Goal: Contribute content: Contribute content

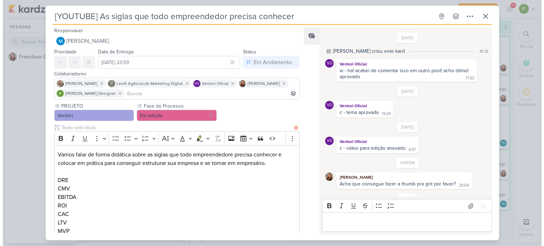
scroll to position [68, 0]
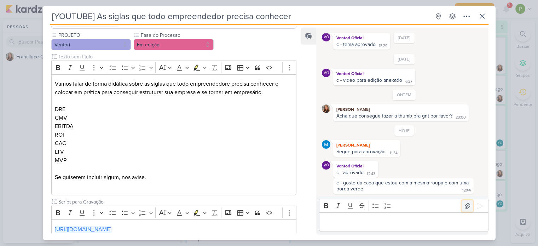
click at [464, 205] on icon at bounding box center [467, 205] width 7 height 7
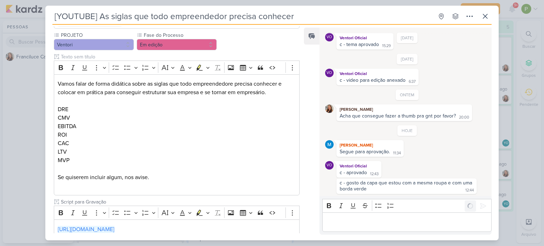
scroll to position [80, 0]
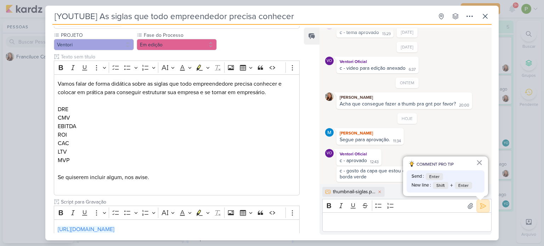
click at [482, 211] on button at bounding box center [482, 205] width 11 height 11
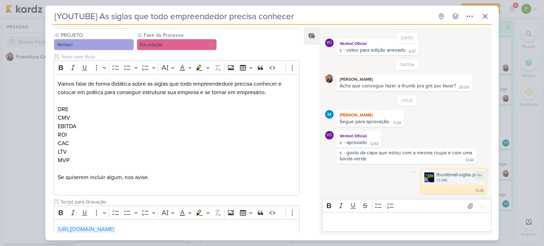
click at [447, 178] on div "1.5 MB" at bounding box center [458, 181] width 45 height 6
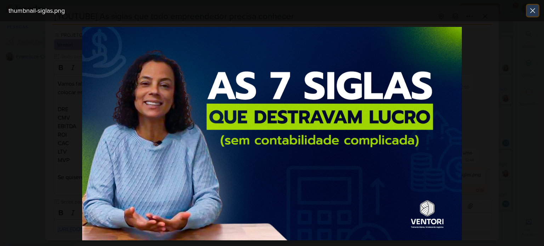
click at [534, 13] on icon at bounding box center [532, 10] width 8 height 8
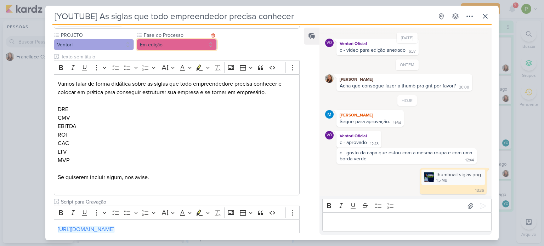
click at [202, 44] on button "Em edição" at bounding box center [177, 44] width 80 height 11
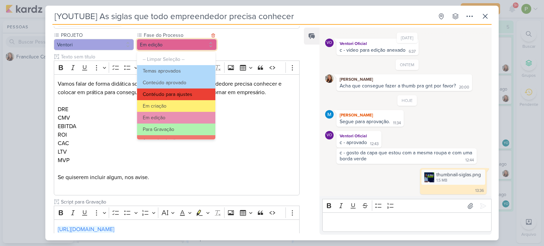
scroll to position [0, 0]
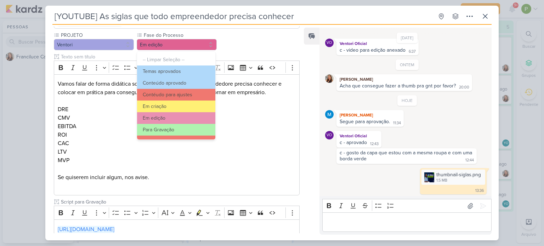
click at [242, 46] on div "PROJETO [GEOGRAPHIC_DATA] Fase do Processo" at bounding box center [177, 165] width 246 height 268
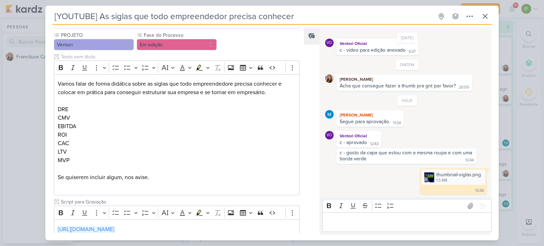
click at [33, 139] on div "[YOUTUBE] As siglas que todo empreendedor precisa conhecer Criado por MARIANA" at bounding box center [272, 123] width 544 height 246
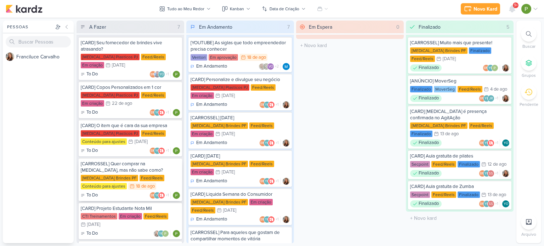
click at [148, 177] on div "[MEDICAL_DATA] Brindes PF Feed/Reels Conteúdo para ajustes 18/8 [DATE]" at bounding box center [130, 183] width 99 height 16
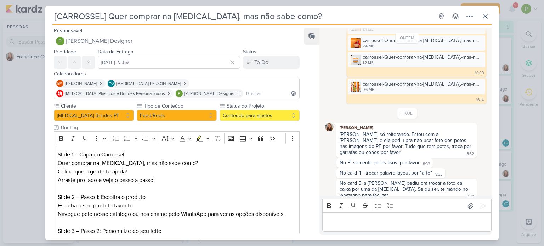
scroll to position [107, 0]
click at [418, 191] on div "No card 5, a [PERSON_NAME] pediu pra trocar a foto da caixa por uma da [MEDICAL…" at bounding box center [406, 189] width 137 height 19
click at [466, 205] on icon at bounding box center [469, 205] width 7 height 7
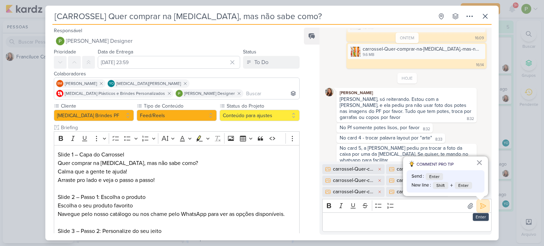
click at [479, 205] on icon at bounding box center [482, 205] width 7 height 7
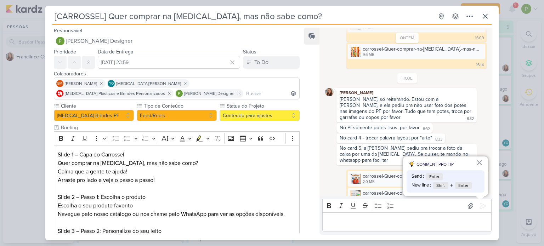
scroll to position [221, 0]
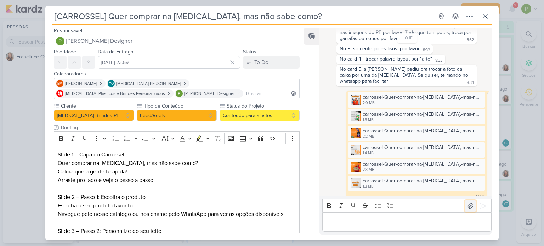
click at [464, 210] on button at bounding box center [469, 205] width 11 height 11
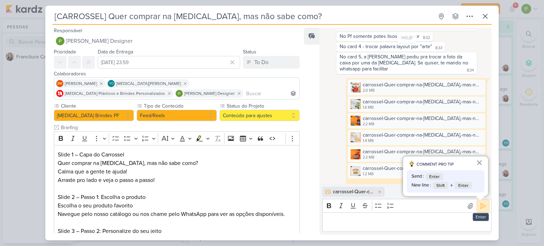
click at [480, 207] on icon at bounding box center [482, 205] width 5 height 5
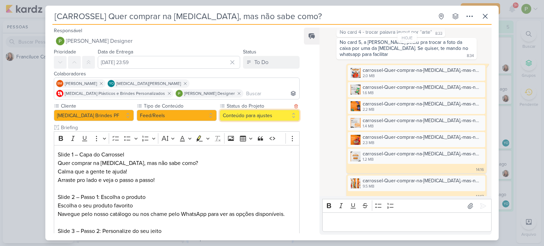
click at [257, 116] on button "Conteúdo para ajustes" at bounding box center [259, 115] width 80 height 11
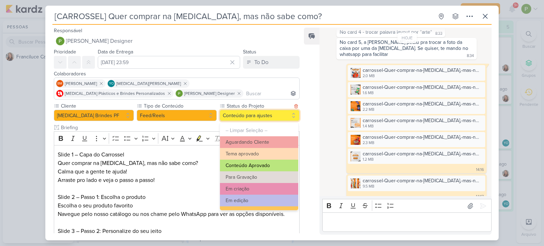
scroll to position [35, 0]
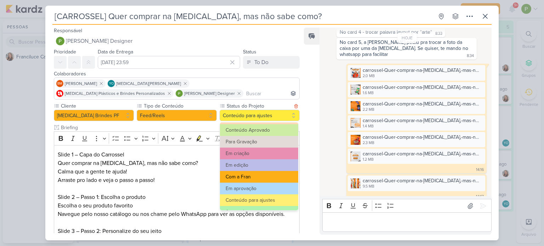
click at [260, 177] on button "Com a Fran" at bounding box center [259, 177] width 78 height 12
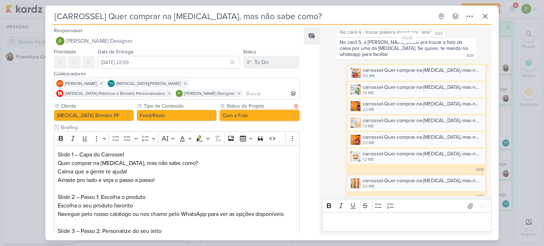
click at [292, 118] on button "Com a Fran" at bounding box center [259, 115] width 80 height 11
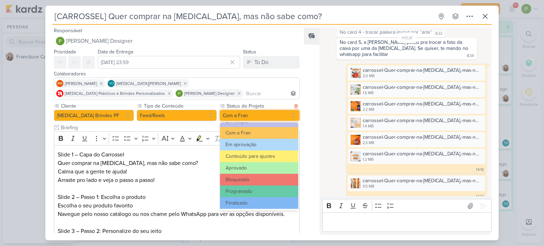
scroll to position [80, 0]
click at [199, 176] on p "Arraste pro lado e veja o passo a passo!" at bounding box center [177, 180] width 238 height 8
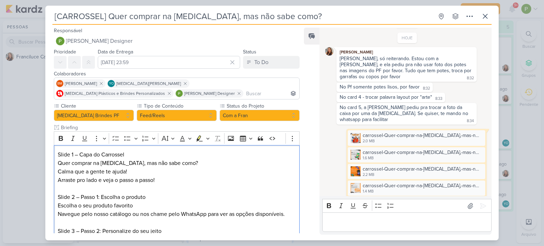
scroll to position [177, 0]
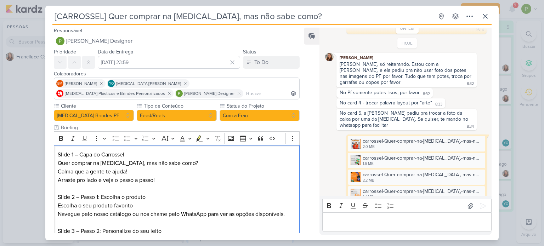
click at [0, 101] on div "[CARROSSEL] Quer comprar na [MEDICAL_DATA], mas não sabe como? Criado por Franc…" at bounding box center [272, 123] width 544 height 246
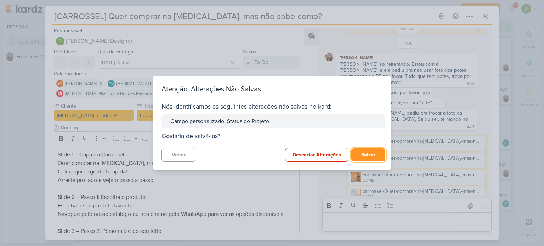
click at [368, 150] on button "Salvar" at bounding box center [368, 154] width 34 height 13
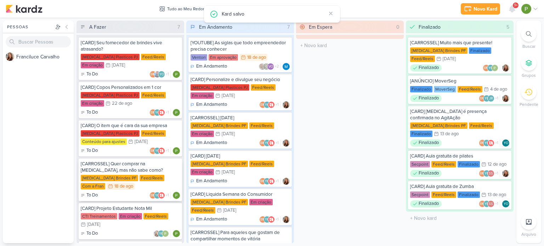
click at [122, 172] on div "[CARROSSEL] Quer comprar na [MEDICAL_DATA], mas não sabe como?" at bounding box center [130, 167] width 99 height 13
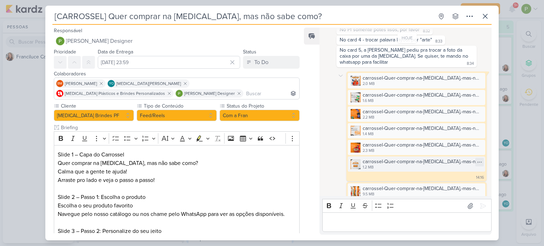
scroll to position [248, 0]
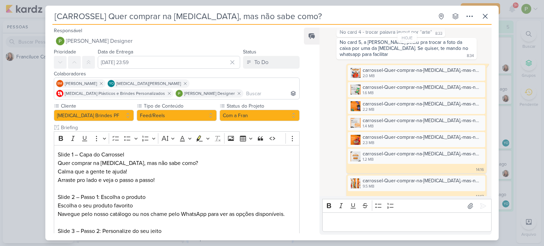
click at [17, 119] on div "[CARROSSEL] Quer comprar na [MEDICAL_DATA], mas não sabe como? Criado por Franc…" at bounding box center [272, 123] width 544 height 246
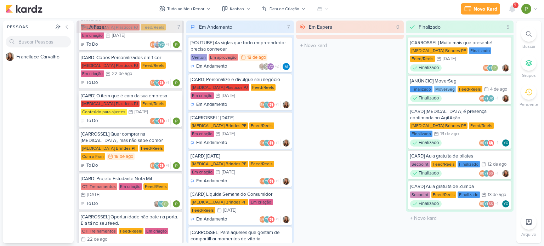
scroll to position [28, 0]
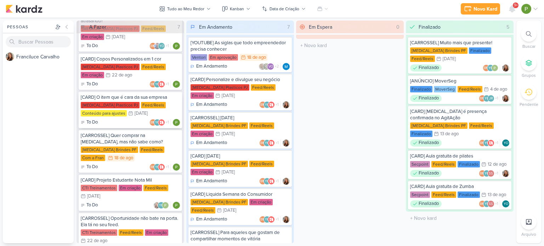
click at [149, 108] on div "[MEDICAL_DATA] Plasticos PJ Feed/Reels Conteúdo para ajustes 28/8 [DATE]" at bounding box center [130, 110] width 99 height 16
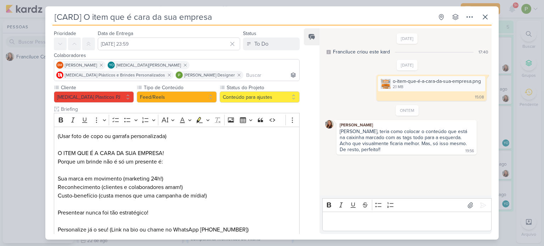
scroll to position [35, 0]
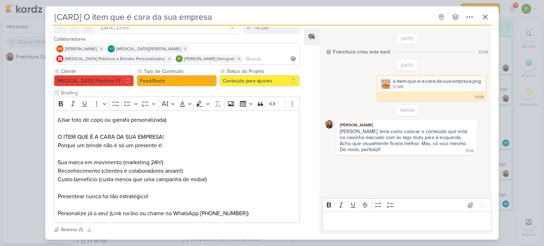
click at [30, 136] on div "[CARD] O item que é cara da sua empresa Criado por Franciluce" at bounding box center [272, 123] width 544 height 246
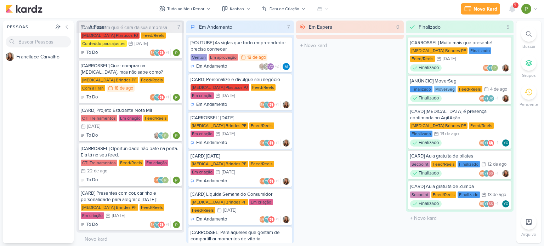
scroll to position [99, 0]
